Goal: Task Accomplishment & Management: Manage account settings

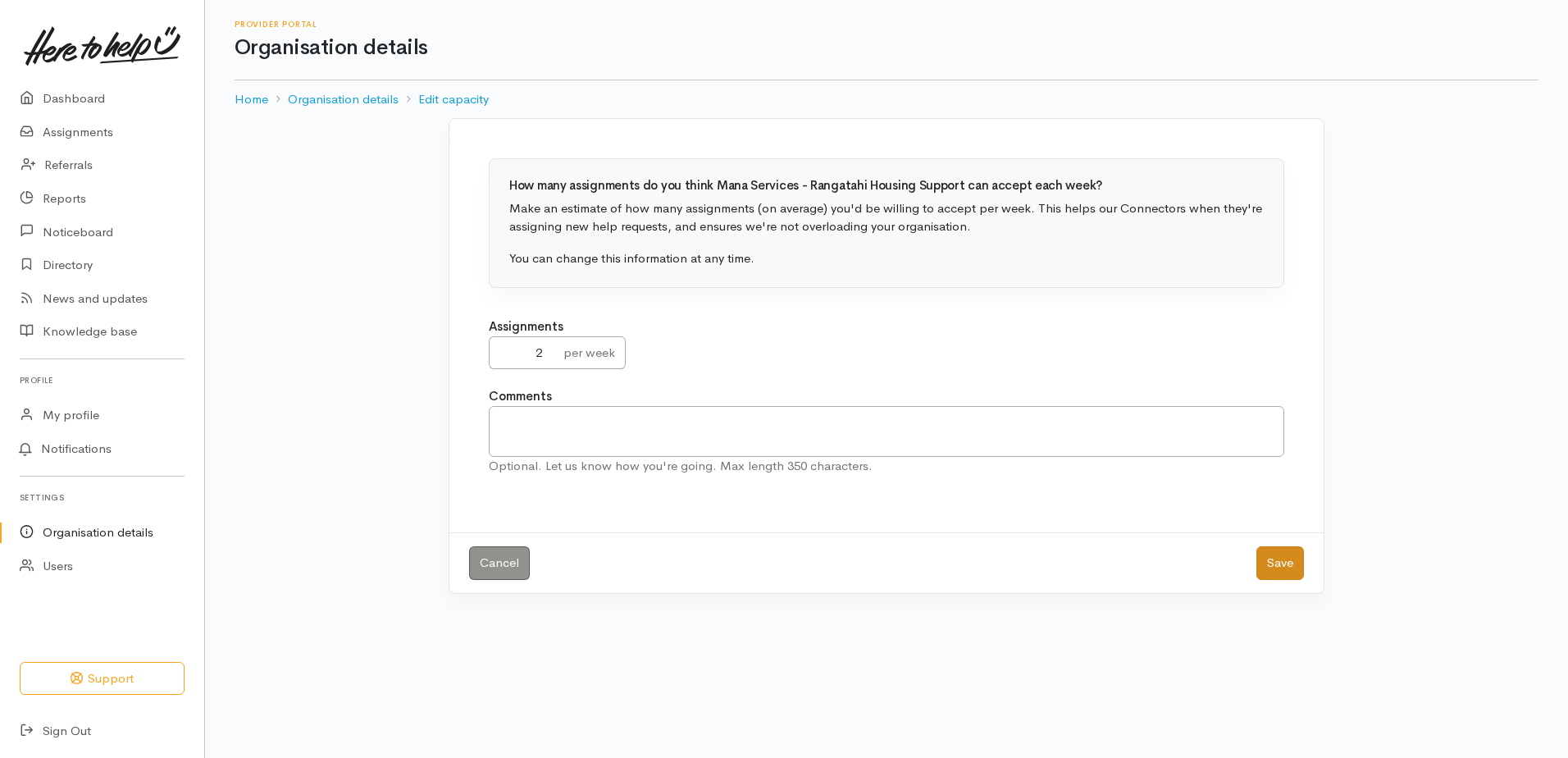
type input "2"
click at [1288, 568] on button "Save" at bounding box center [1280, 562] width 48 height 34
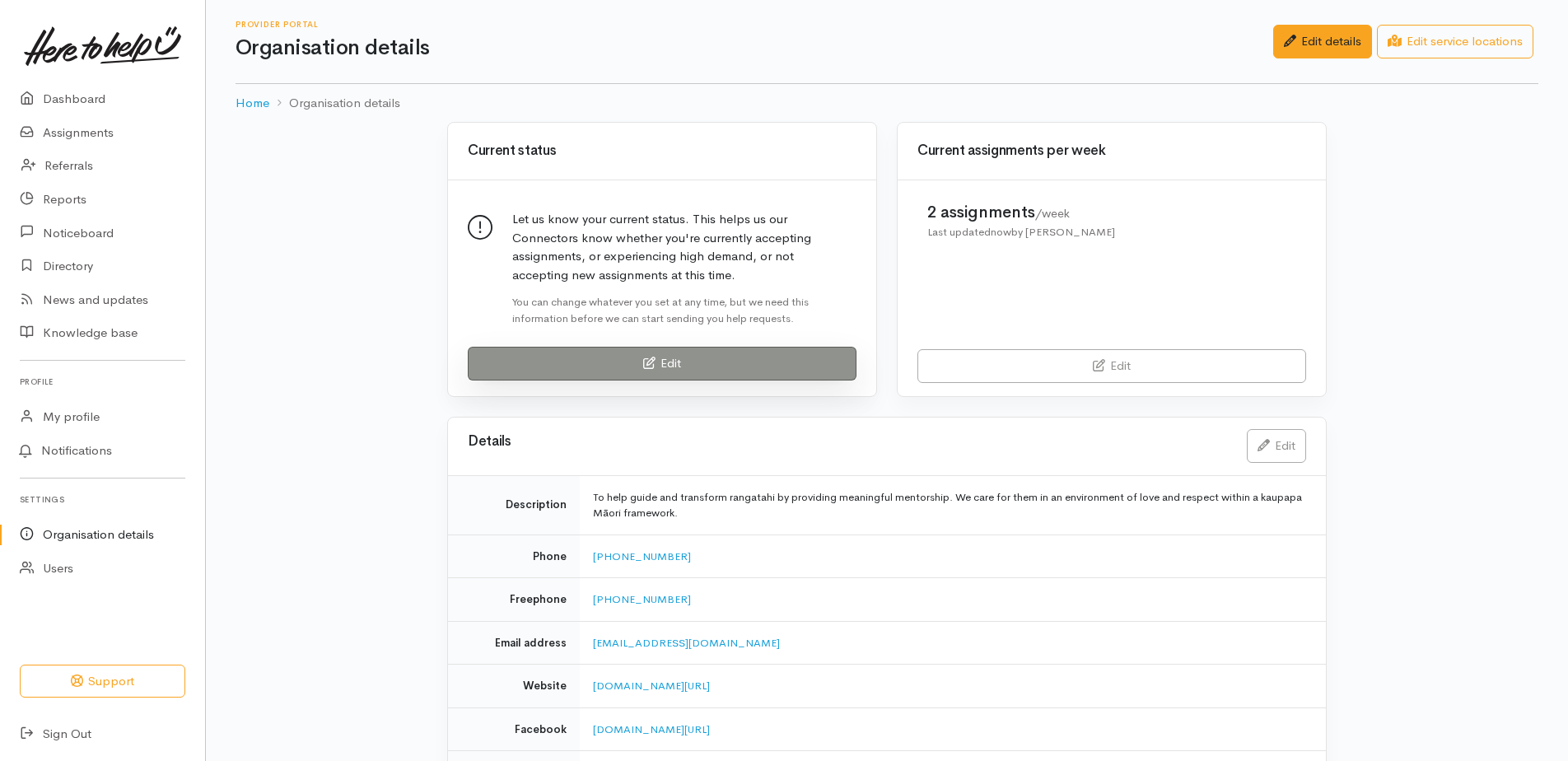
click at [669, 366] on link "Edit" at bounding box center [661, 363] width 388 height 34
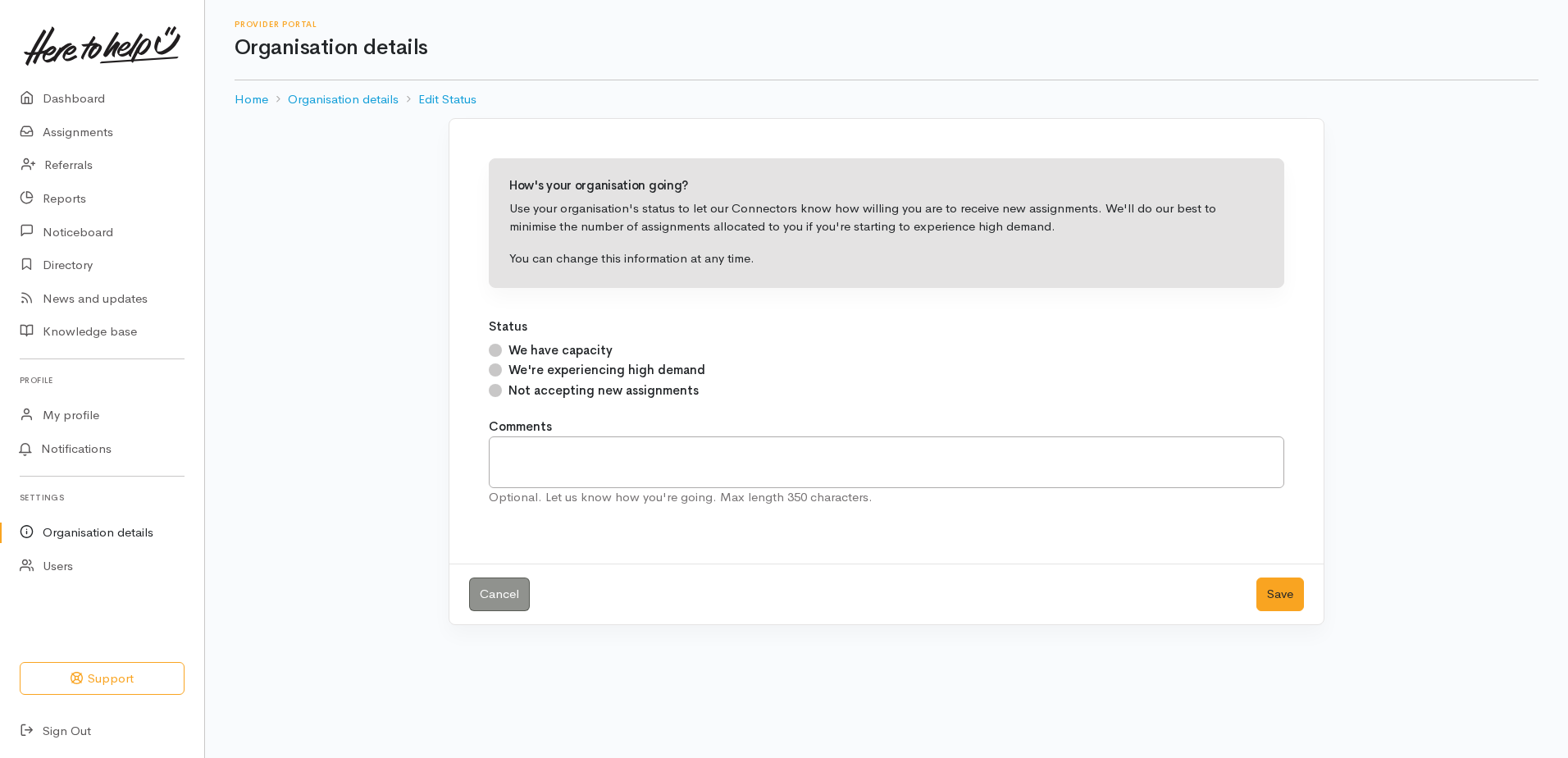
click at [501, 348] on input "We have capacity" at bounding box center [495, 349] width 13 height 13
radio input "true"
click at [1297, 604] on button "Save" at bounding box center [1280, 594] width 48 height 34
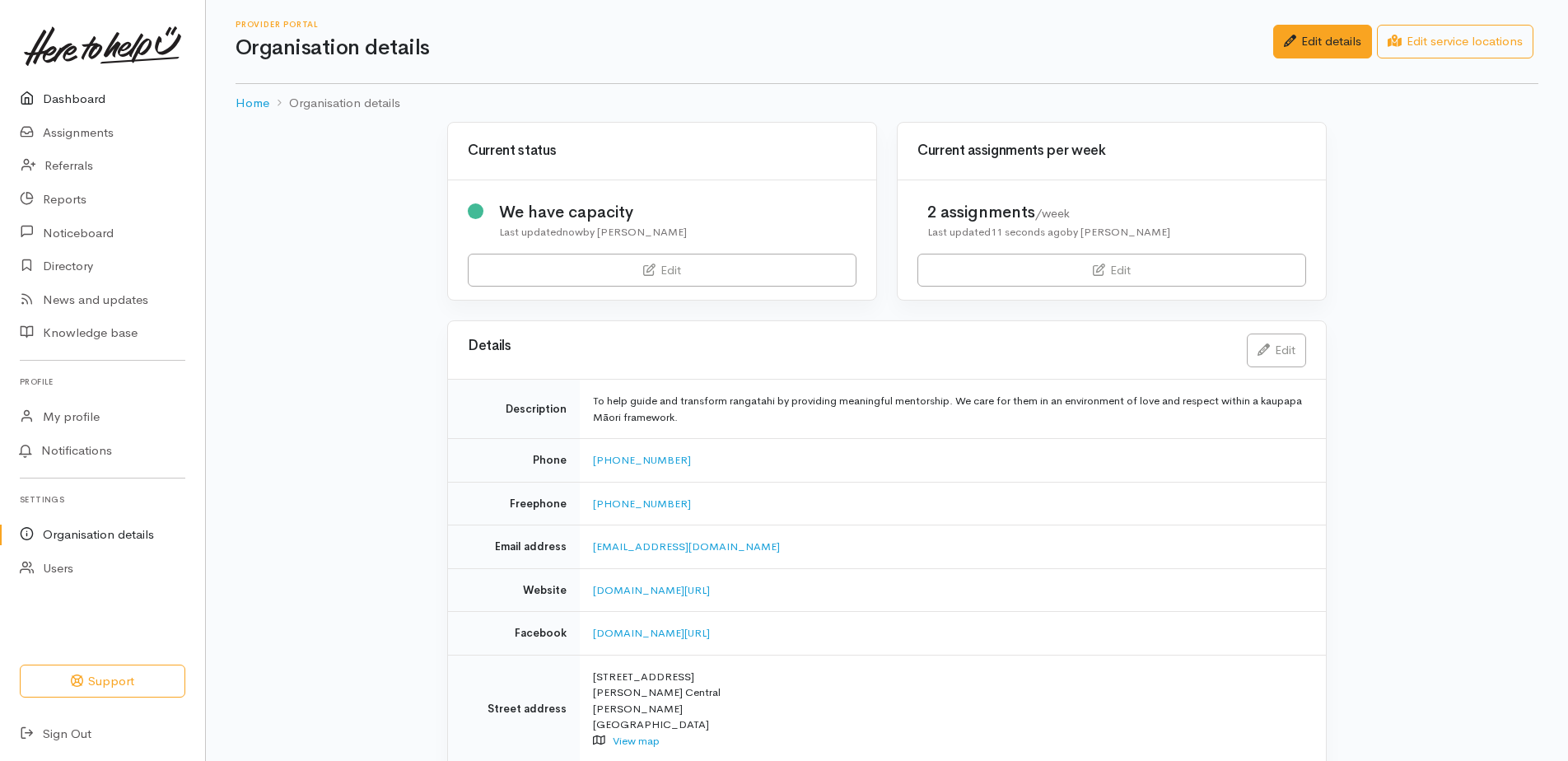
click at [77, 100] on link "Dashboard" at bounding box center [102, 99] width 205 height 34
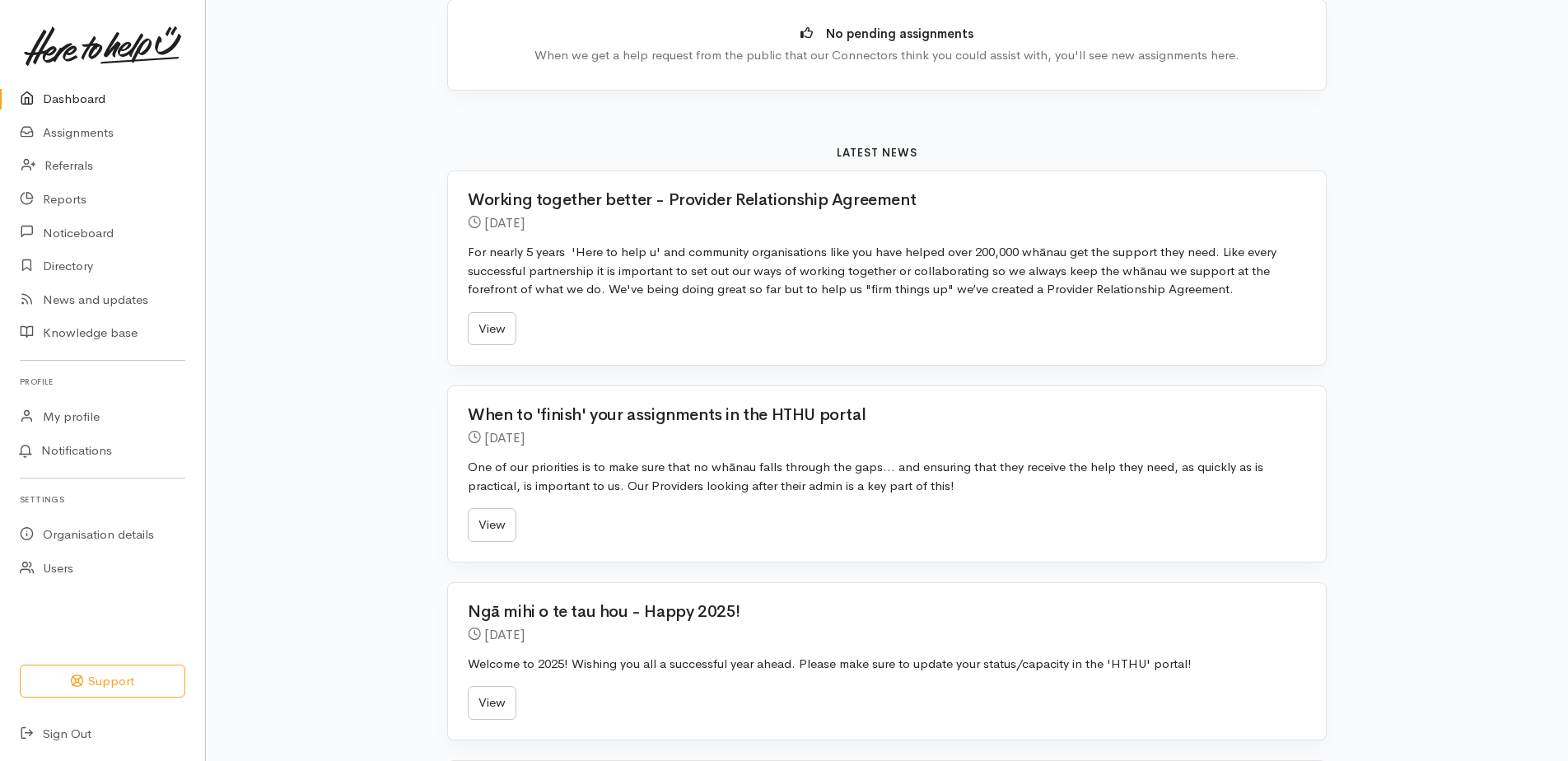
scroll to position [379, 0]
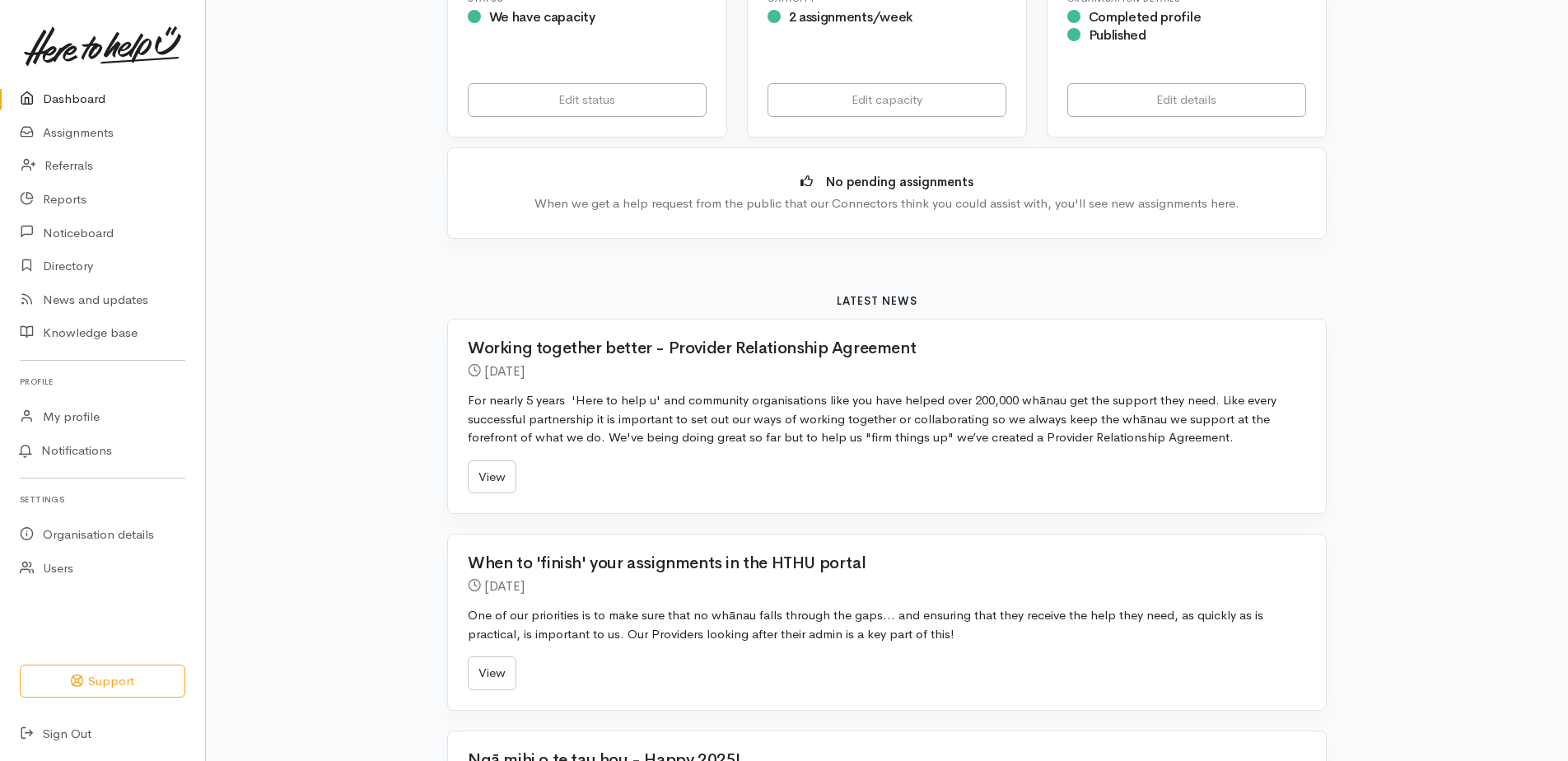
drag, startPoint x: 1418, startPoint y: 0, endPoint x: 1488, endPoint y: 226, distance: 236.6
click at [1488, 226] on div "Kia ora, Mahia Here's what's happening in your community Pending assignments 0 …" at bounding box center [887, 471] width 1362 height 1700
